Goal: Task Accomplishment & Management: Use online tool/utility

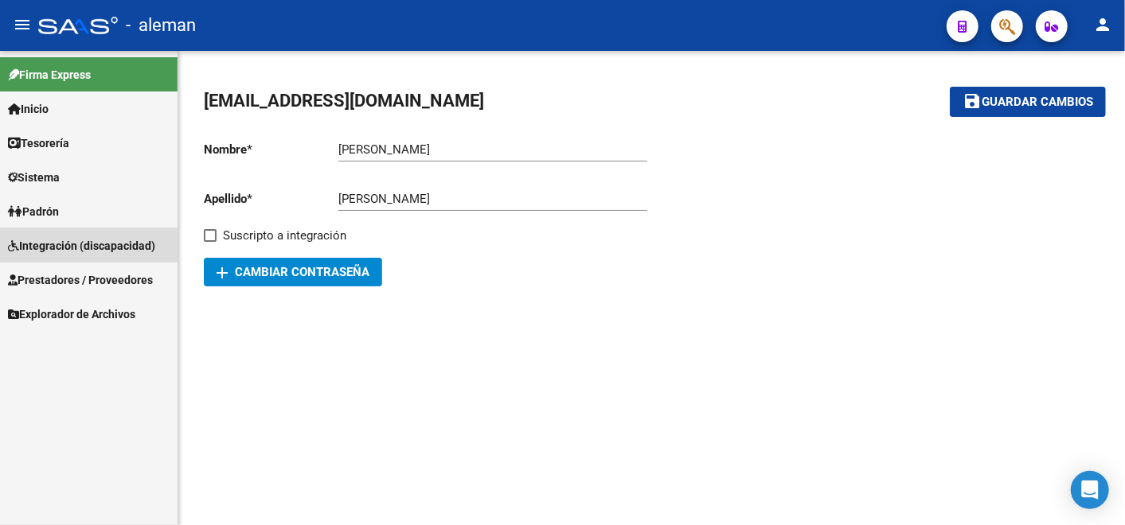
click at [54, 239] on span "Integración (discapacidad)" at bounding box center [81, 246] width 147 height 18
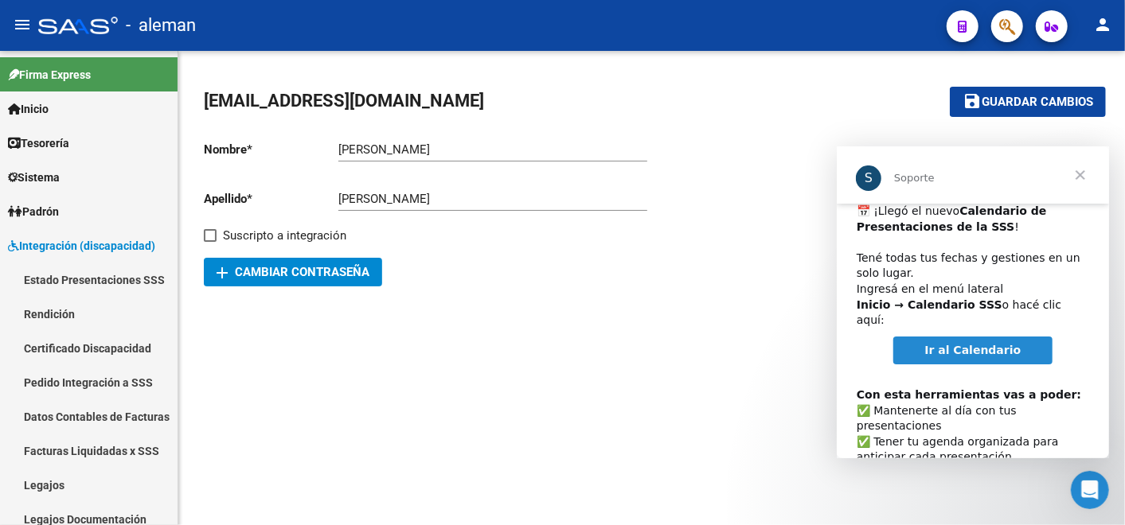
scroll to position [82, 0]
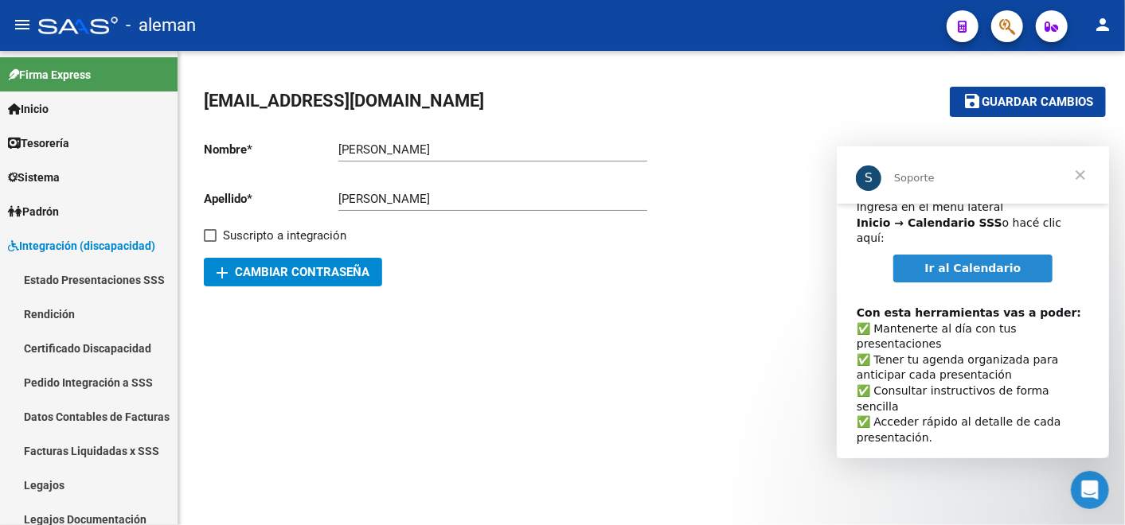
click at [1076, 176] on span "Cerrar" at bounding box center [1079, 174] width 57 height 57
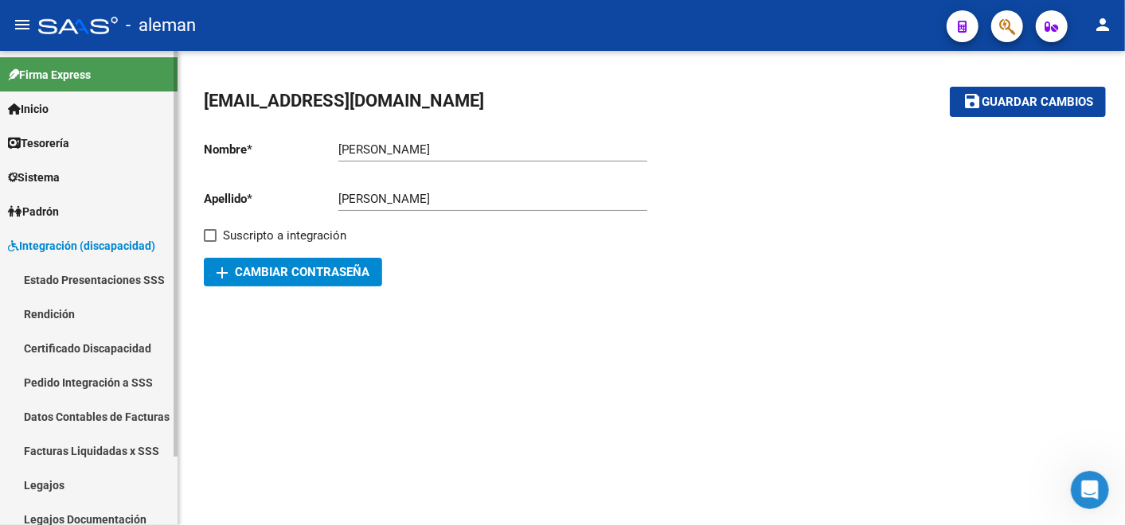
click at [86, 450] on link "Facturas Liquidadas x SSS" at bounding box center [89, 451] width 178 height 34
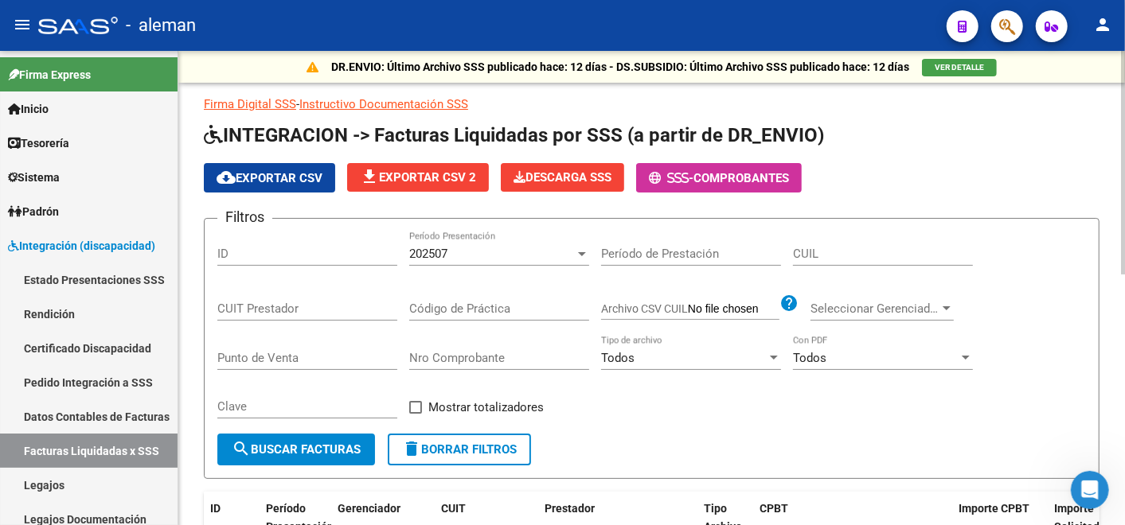
click at [445, 243] on div "202507 Período Presentación" at bounding box center [499, 249] width 180 height 34
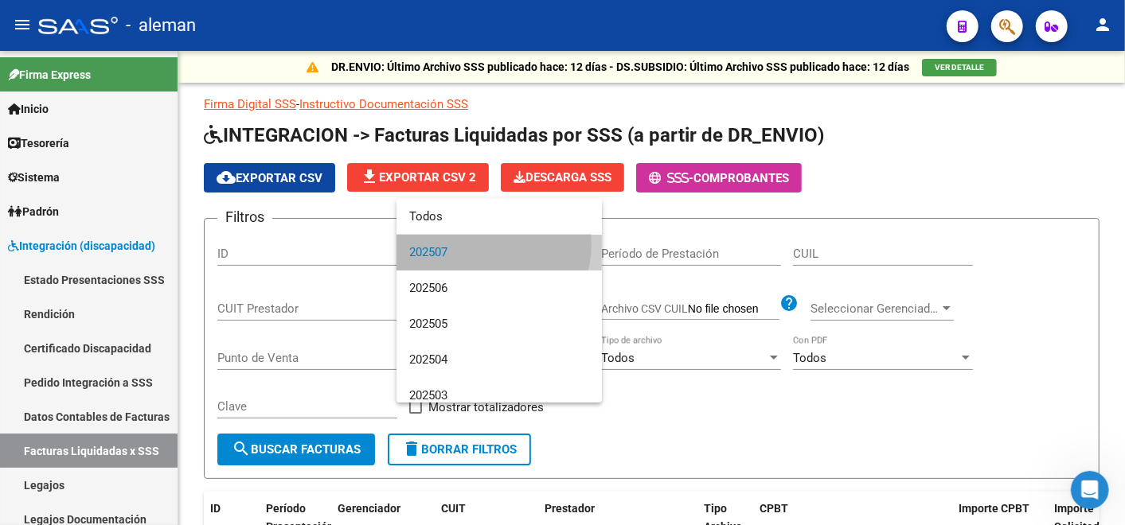
click at [486, 244] on span "202507" at bounding box center [499, 253] width 180 height 36
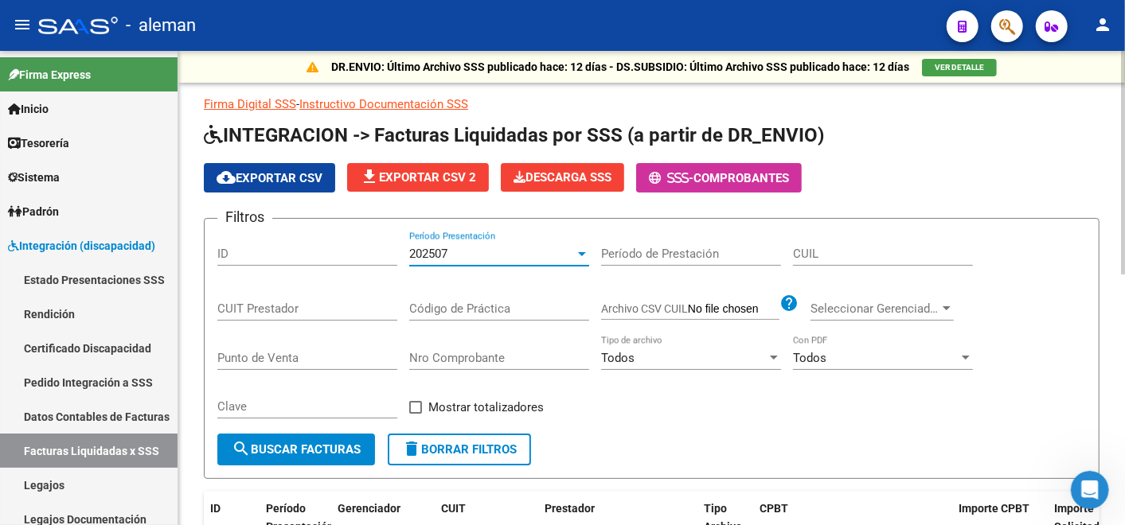
click at [306, 443] on span "search Buscar Facturas" at bounding box center [296, 450] width 129 height 14
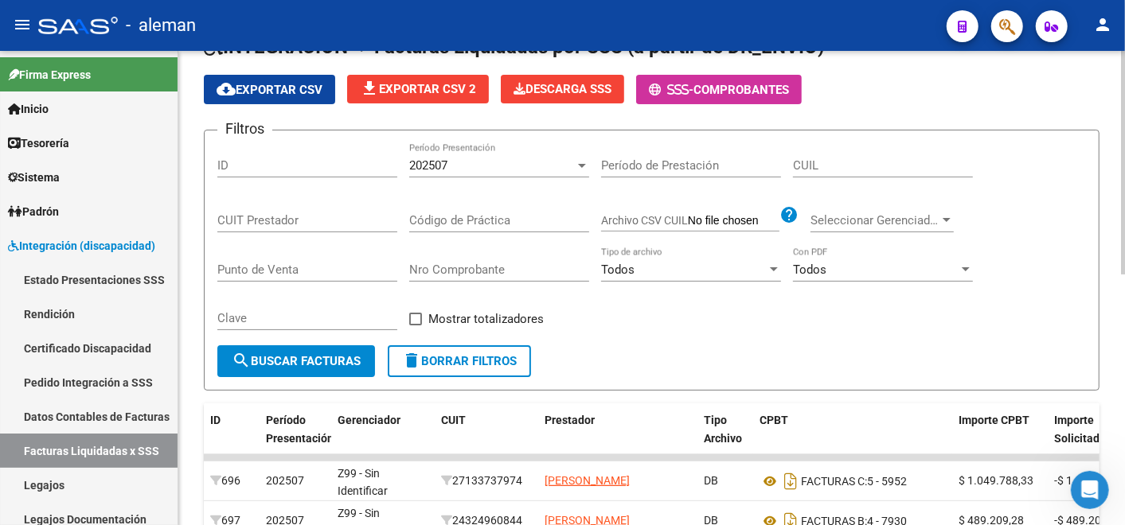
scroll to position [88, 0]
click at [272, 86] on span "cloud_download Exportar CSV" at bounding box center [270, 90] width 106 height 14
